Goal: Transaction & Acquisition: Purchase product/service

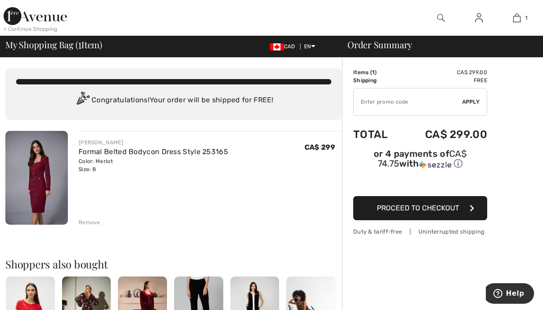
scroll to position [23, 0]
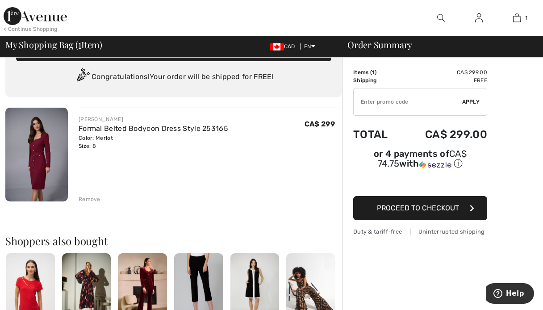
click at [471, 207] on icon "button" at bounding box center [472, 208] width 4 height 7
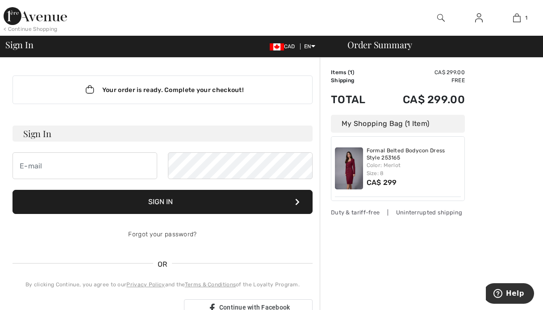
click at [349, 164] on img at bounding box center [349, 168] width 28 height 42
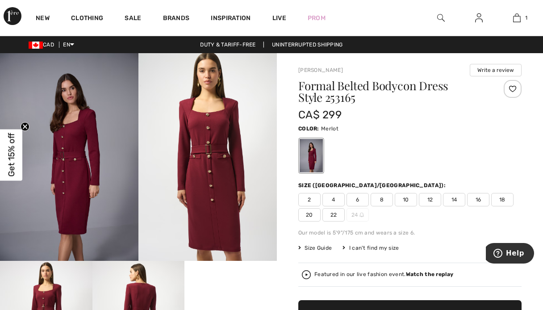
click at [216, 172] on img at bounding box center [207, 157] width 138 height 208
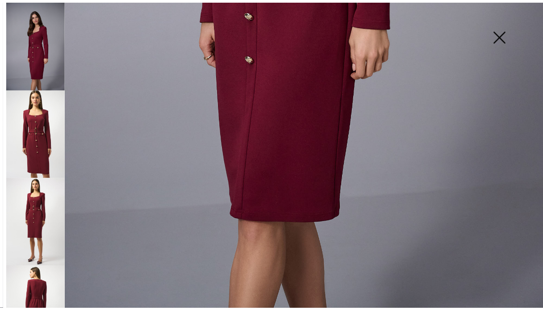
scroll to position [505, 0]
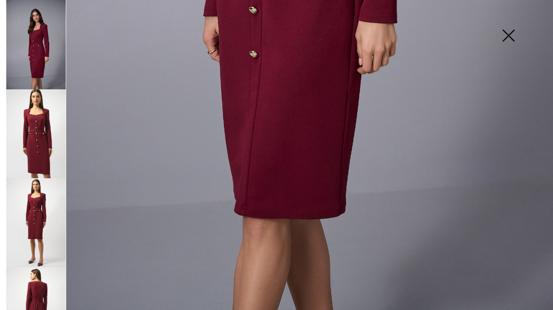
click at [514, 33] on img at bounding box center [508, 36] width 45 height 46
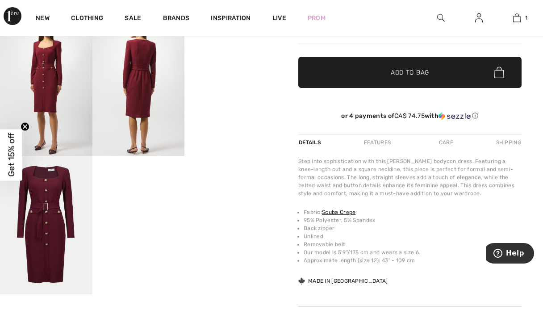
scroll to position [252, 0]
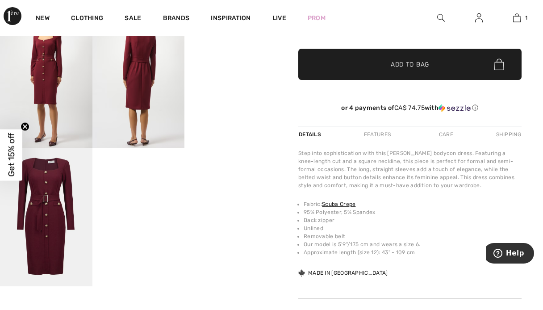
click at [445, 132] on div "Care" at bounding box center [446, 134] width 29 height 16
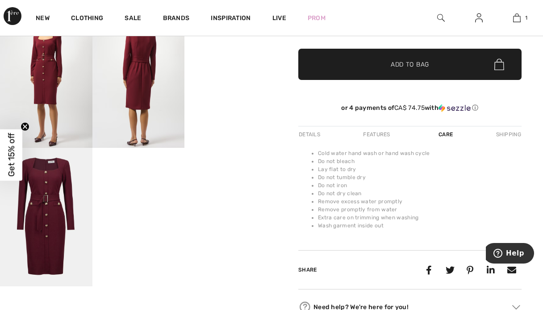
click at [380, 131] on div "Features" at bounding box center [377, 134] width 42 height 16
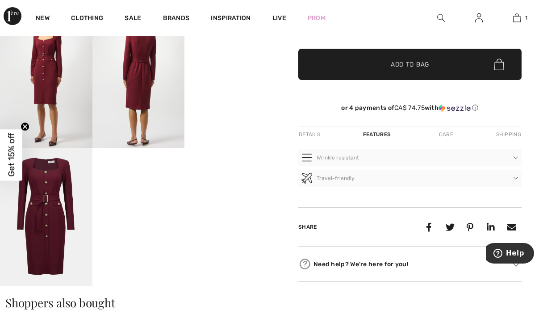
click at [308, 132] on div "Details" at bounding box center [310, 134] width 24 height 16
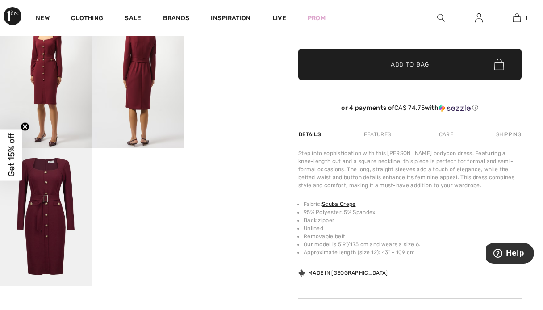
click at [382, 134] on div "Features" at bounding box center [377, 134] width 42 height 16
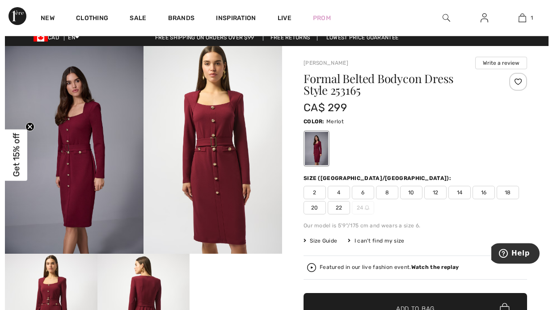
scroll to position [0, 0]
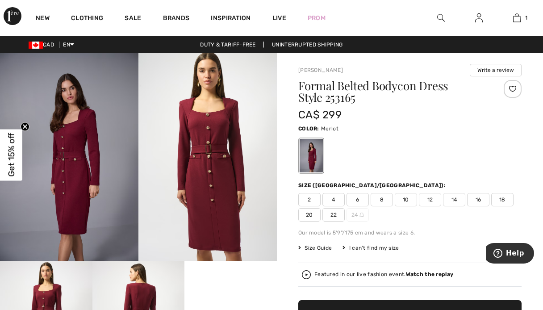
click at [221, 167] on img at bounding box center [207, 157] width 138 height 208
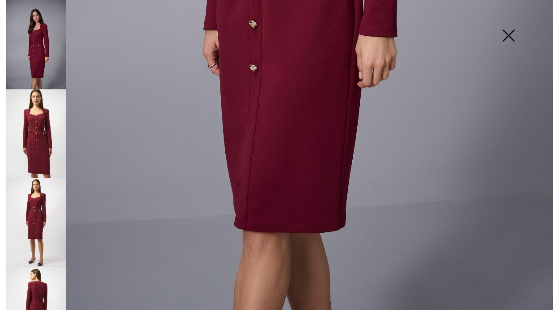
click at [508, 30] on img at bounding box center [508, 36] width 45 height 46
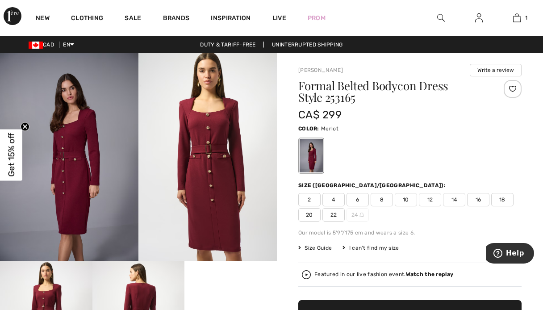
click at [217, 167] on img at bounding box center [207, 157] width 138 height 208
